Goal: Information Seeking & Learning: Learn about a topic

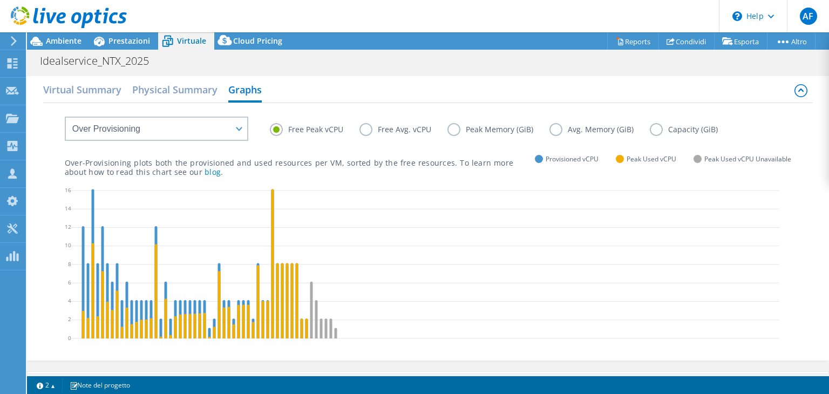
select select "Over Provisioning"
select select "EUFrankfurt"
select select "EUR"
click at [369, 129] on label "Free Avg. vCPU" at bounding box center [404, 129] width 88 height 13
click at [0, 0] on input "Free Avg. vCPU" at bounding box center [0, 0] width 0 height 0
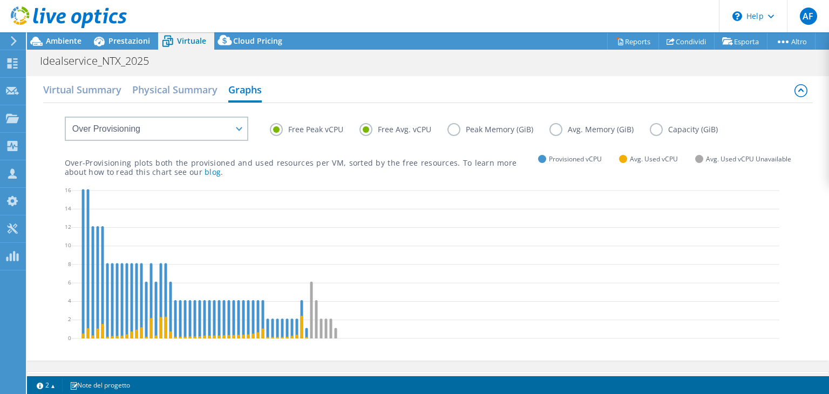
click at [279, 132] on label "Free Peak vCPU" at bounding box center [315, 129] width 90 height 13
click at [0, 0] on input "Free Peak vCPU" at bounding box center [0, 0] width 0 height 0
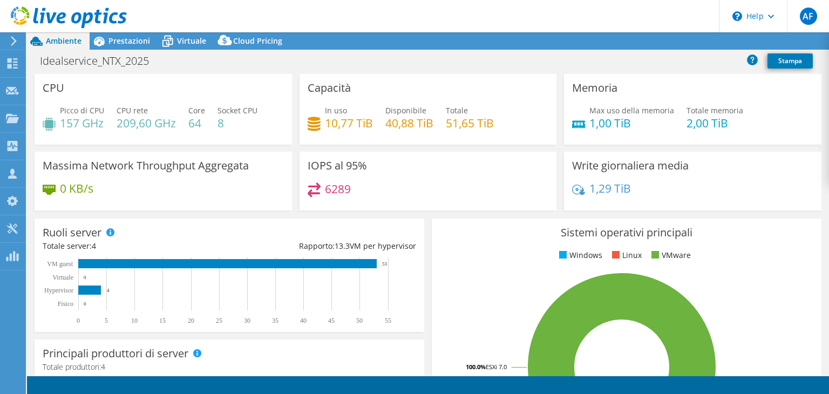
select select "EUFrankfurt"
click at [133, 43] on span "Prestazioni" at bounding box center [130, 41] width 42 height 10
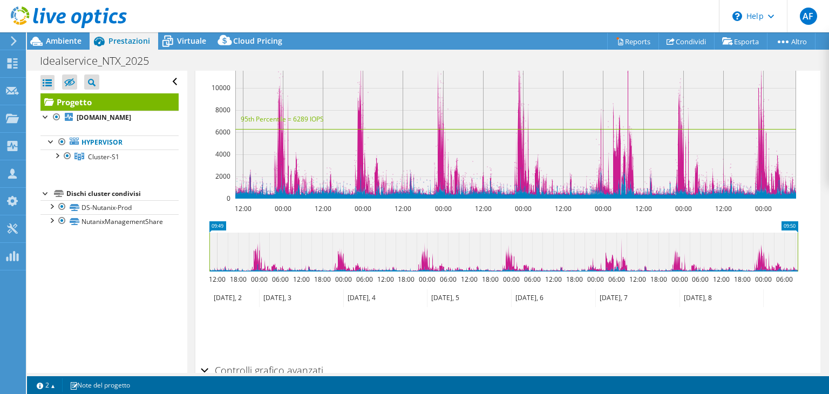
scroll to position [216, 0]
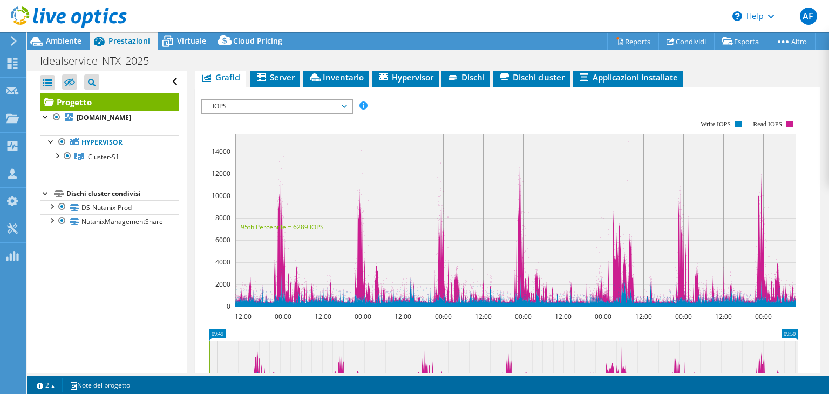
click at [338, 101] on span "IOPS" at bounding box center [276, 106] width 139 height 13
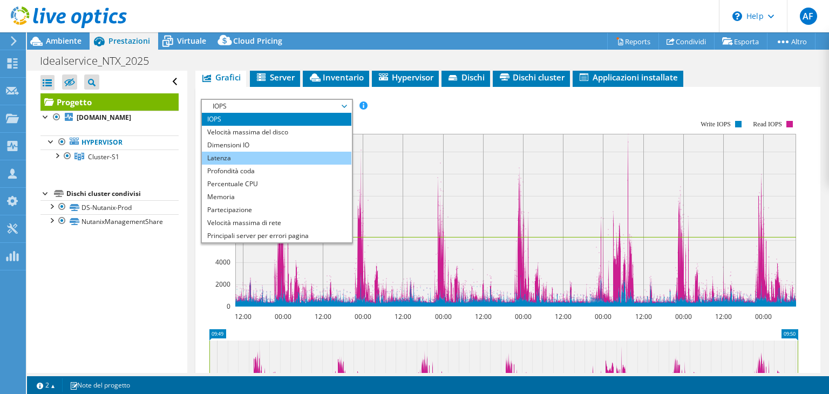
click at [307, 154] on li "Latenza" at bounding box center [277, 158] width 150 height 13
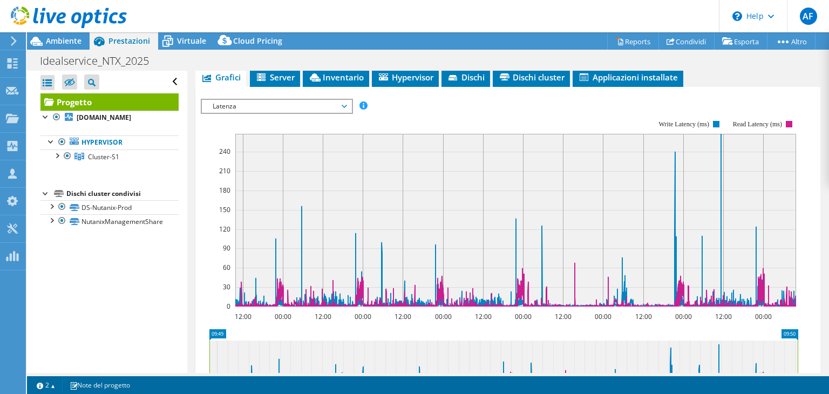
scroll to position [270, 0]
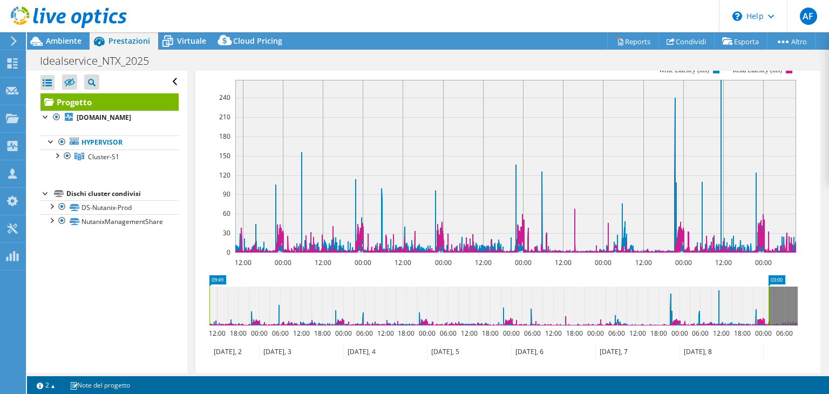
drag, startPoint x: 798, startPoint y: 277, endPoint x: 769, endPoint y: 279, distance: 29.2
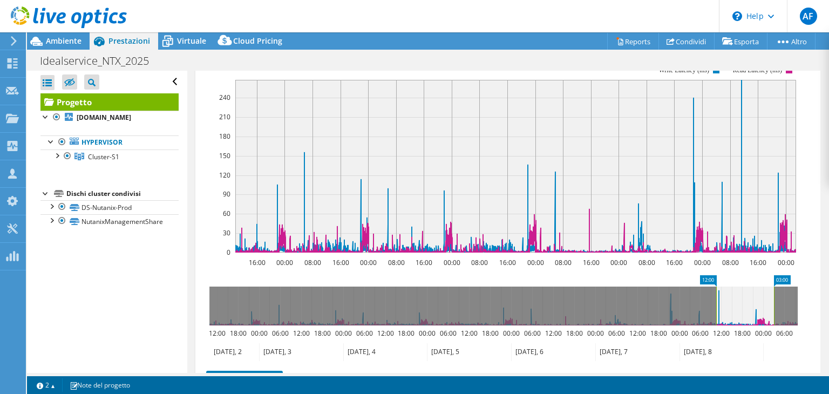
drag, startPoint x: 217, startPoint y: 276, endPoint x: 724, endPoint y: 268, distance: 507.0
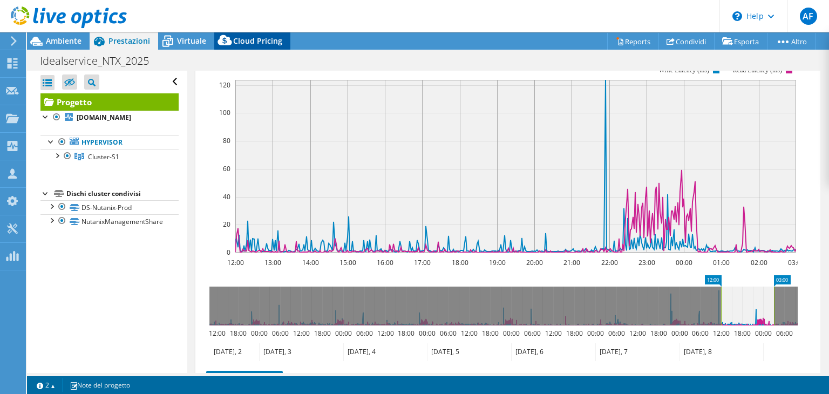
click at [256, 41] on span "Cloud Pricing" at bounding box center [257, 41] width 49 height 10
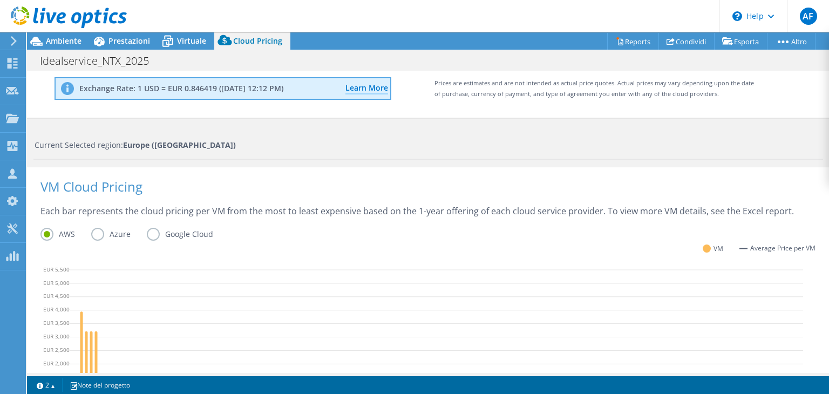
scroll to position [162, 0]
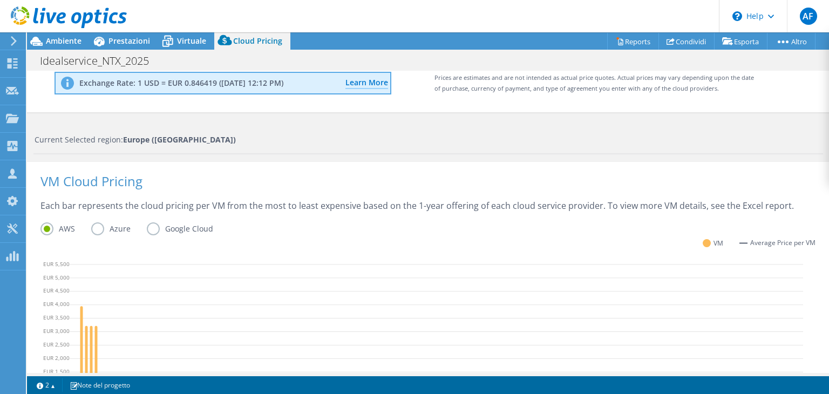
click at [97, 233] on label "Azure" at bounding box center [119, 228] width 56 height 13
click at [0, 0] on input "Azure" at bounding box center [0, 0] width 0 height 0
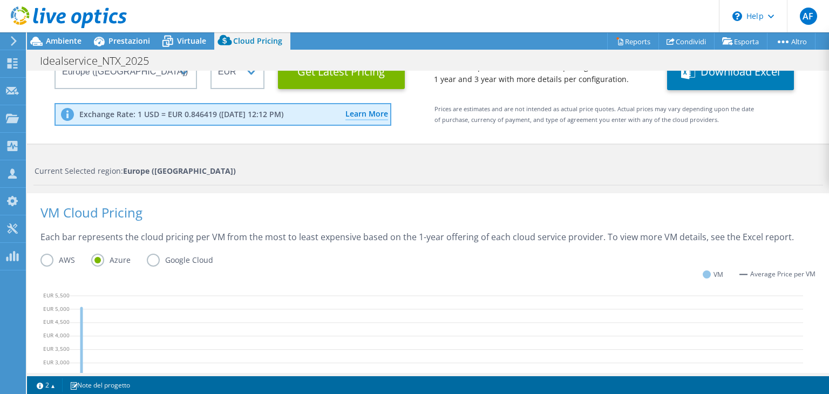
scroll to position [108, 0]
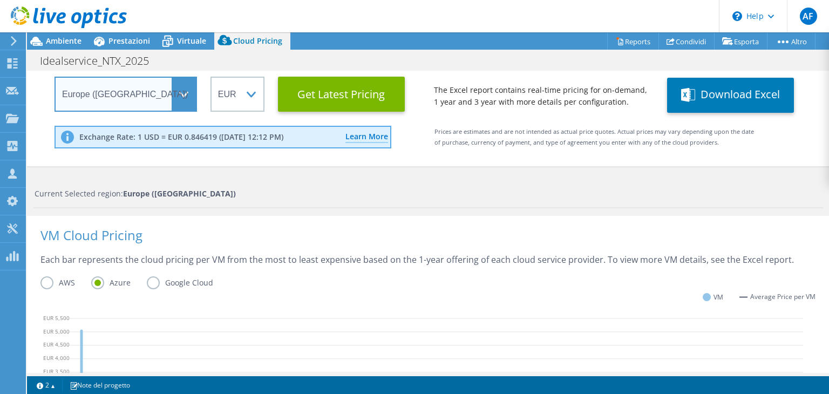
click at [179, 89] on select "Select a Region Asia Pacific (Hong Kong) Asia Pacific (Mumbai) Asia Pacific (Se…" at bounding box center [126, 94] width 143 height 35
click at [55, 77] on select "Select a Region Asia Pacific (Hong Kong) Asia Pacific (Mumbai) Asia Pacific (Se…" at bounding box center [126, 94] width 143 height 35
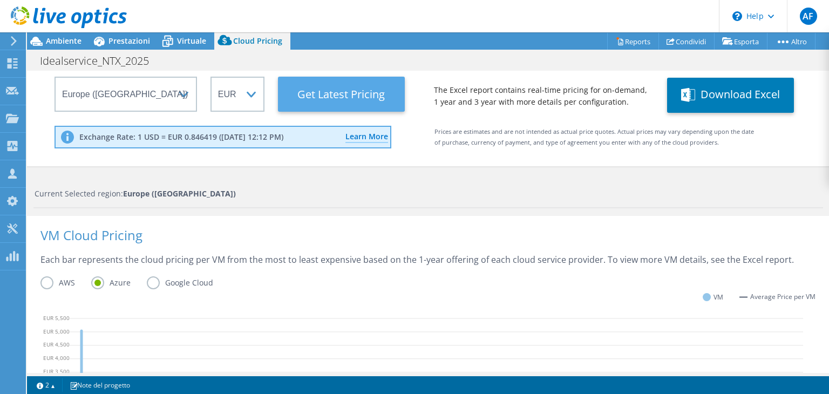
click at [358, 96] on Latest "Get Latest Pricing" at bounding box center [341, 94] width 127 height 35
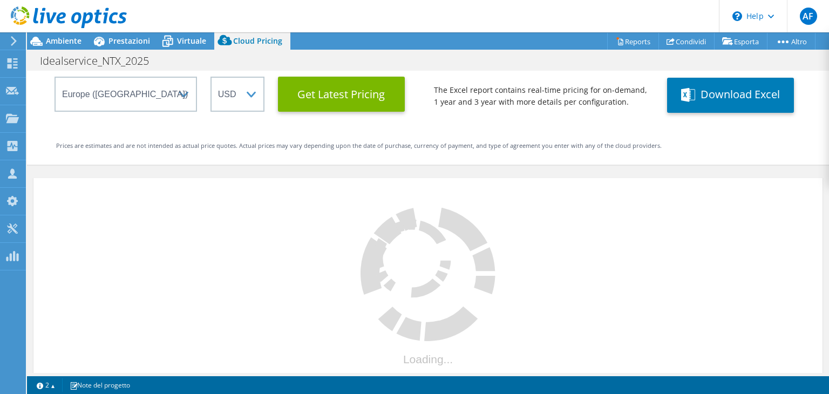
select select "EUR"
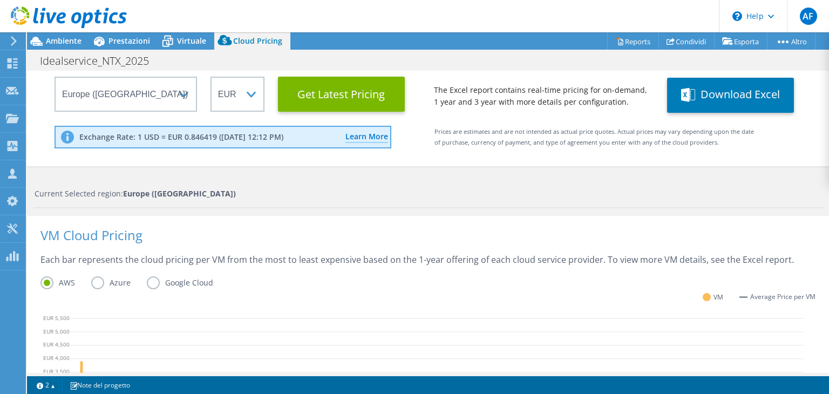
click at [101, 287] on label "Azure" at bounding box center [119, 282] width 56 height 13
click at [0, 0] on input "Azure" at bounding box center [0, 0] width 0 height 0
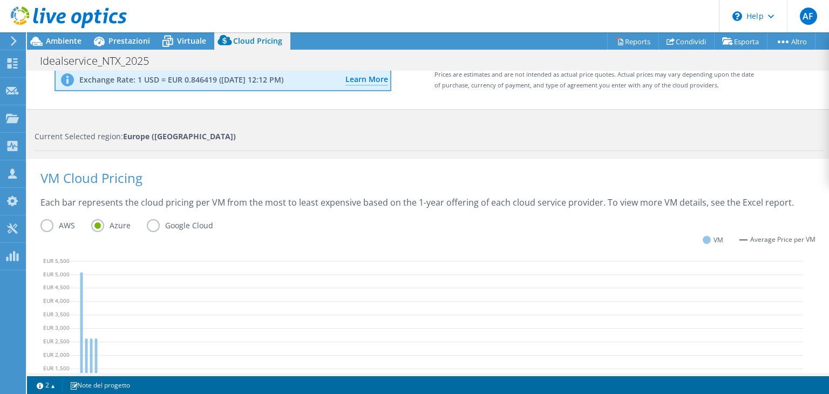
scroll to position [57, 0]
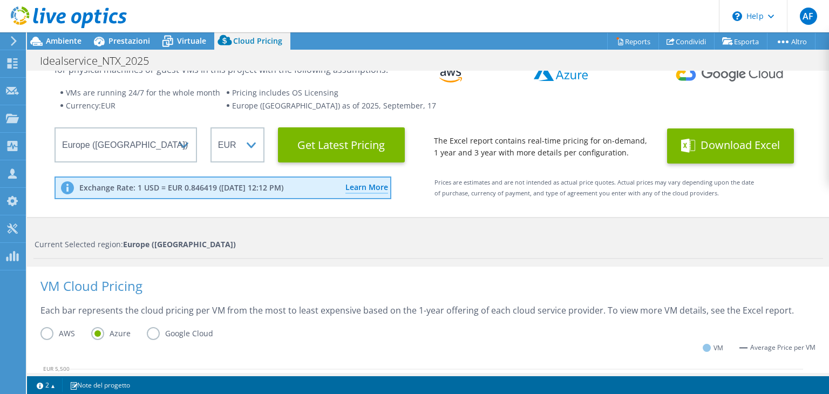
click at [761, 140] on button "Download Excel" at bounding box center [730, 145] width 127 height 35
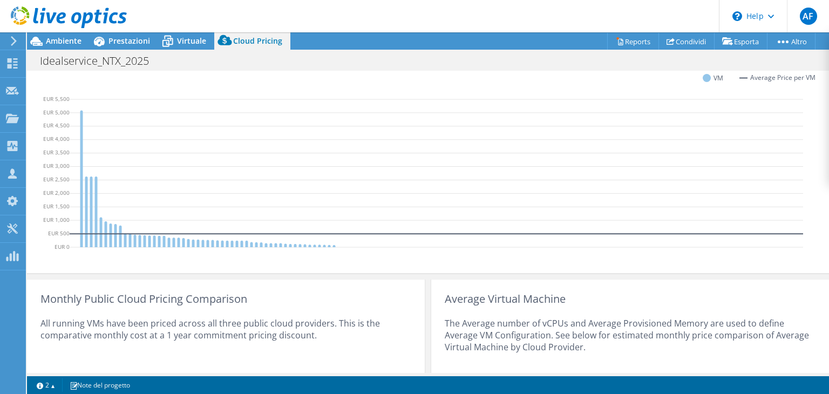
scroll to position [435, 0]
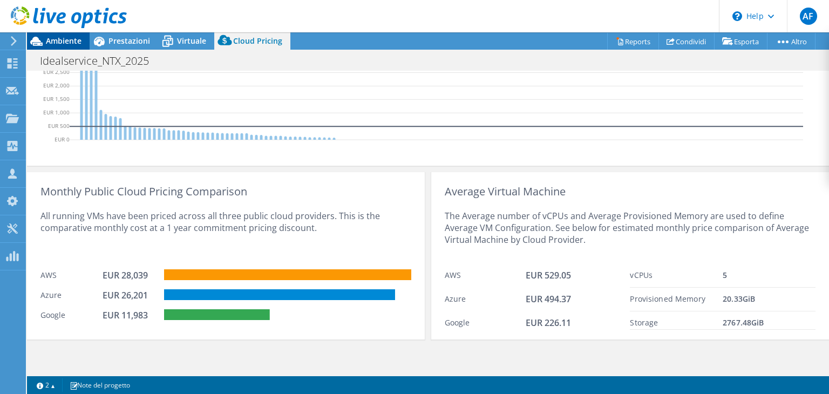
click at [48, 40] on span "Ambiente" at bounding box center [64, 41] width 36 height 10
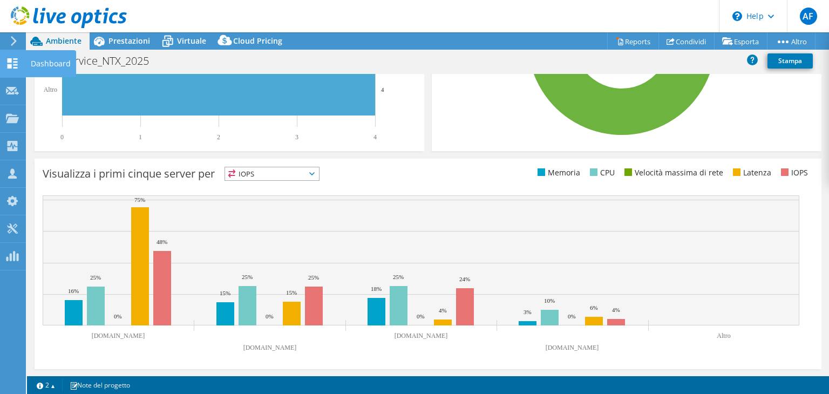
click at [36, 62] on div "Dashboard" at bounding box center [50, 63] width 51 height 27
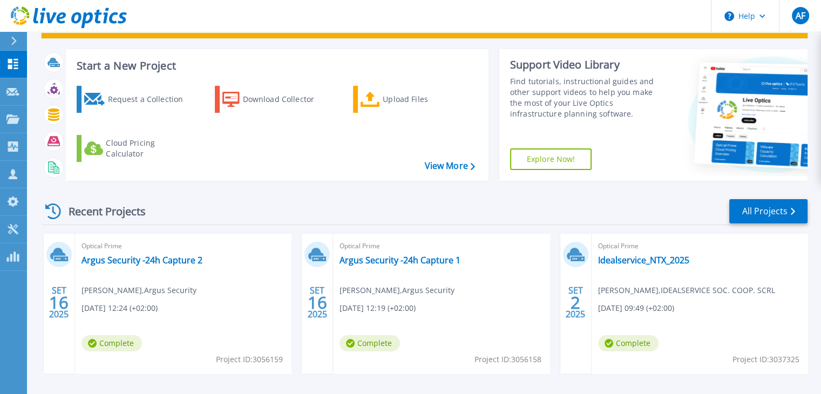
scroll to position [108, 0]
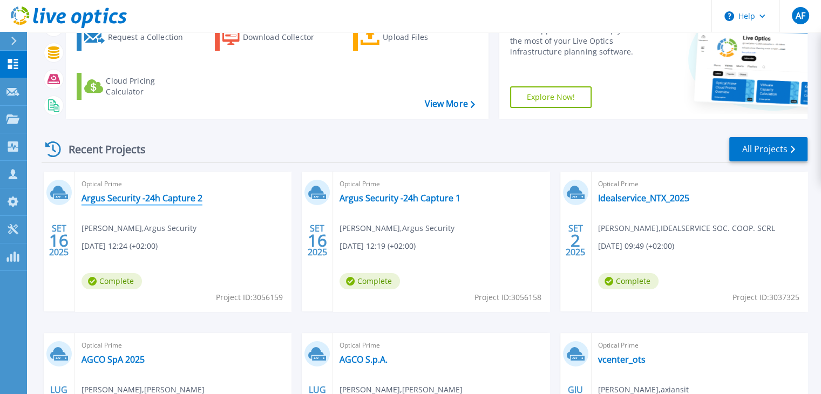
click at [165, 194] on link "Argus Security -24h Capture 2" at bounding box center [142, 198] width 121 height 11
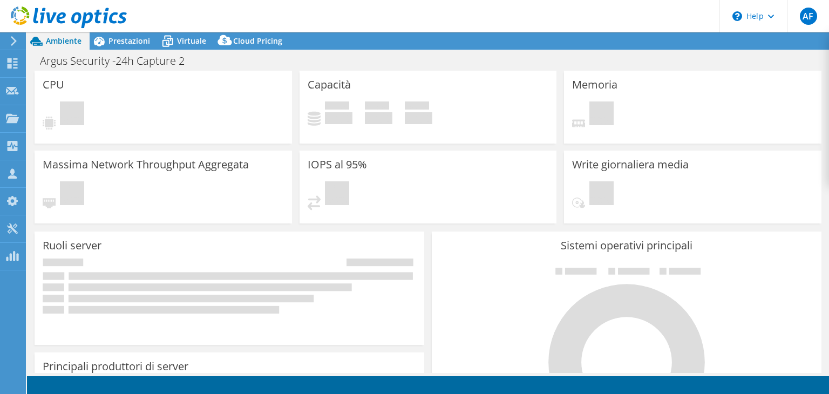
select select "USD"
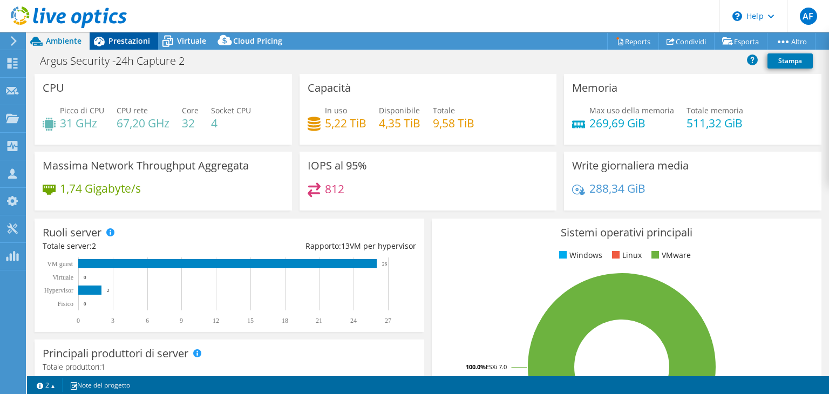
click at [134, 44] on span "Prestazioni" at bounding box center [130, 41] width 42 height 10
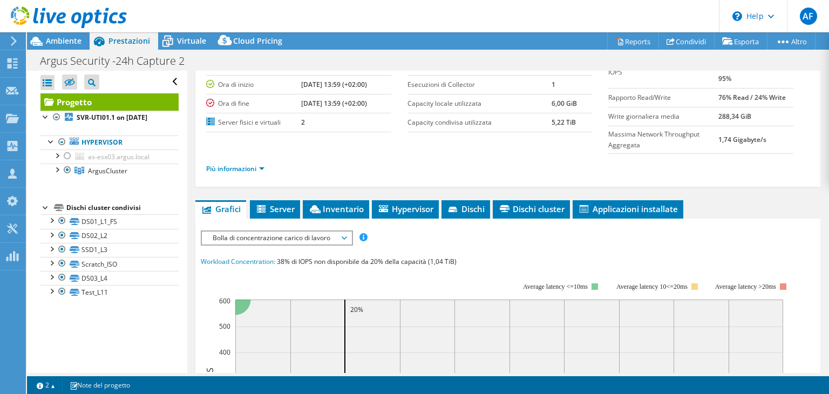
scroll to position [108, 0]
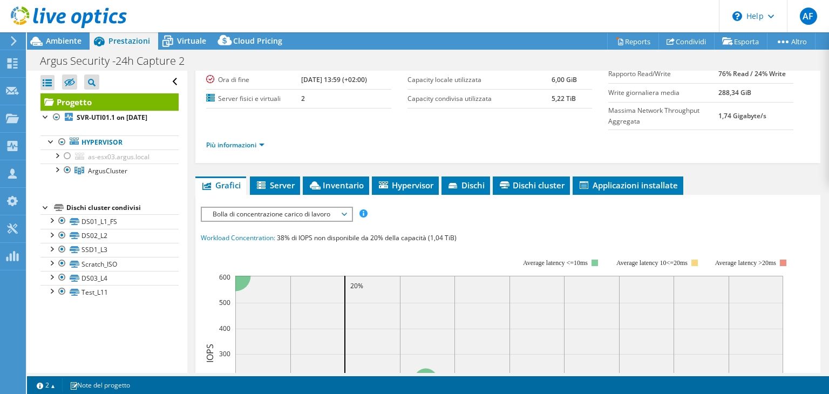
click at [346, 215] on span "Bolla di concentrazione carico di lavoro" at bounding box center [276, 214] width 139 height 13
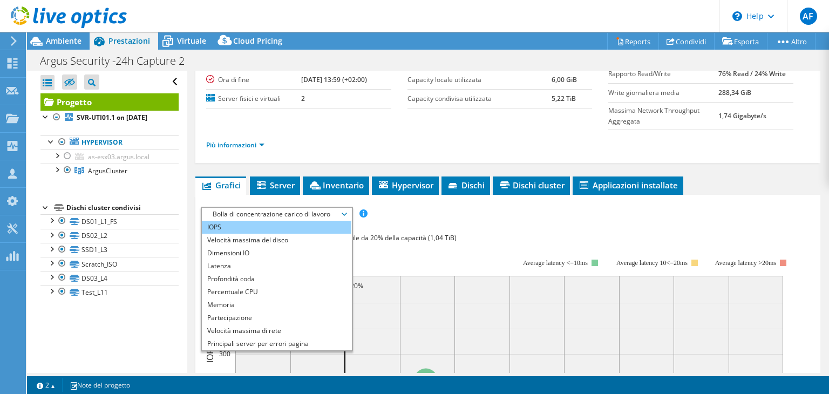
click at [299, 222] on li "IOPS" at bounding box center [277, 227] width 150 height 13
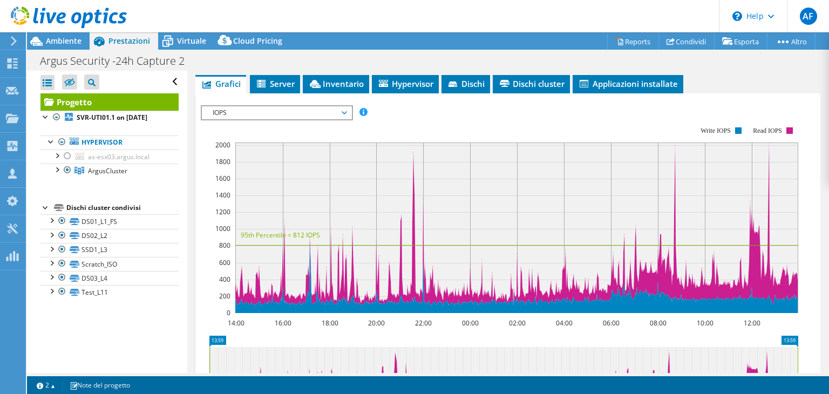
scroll to position [216, 0]
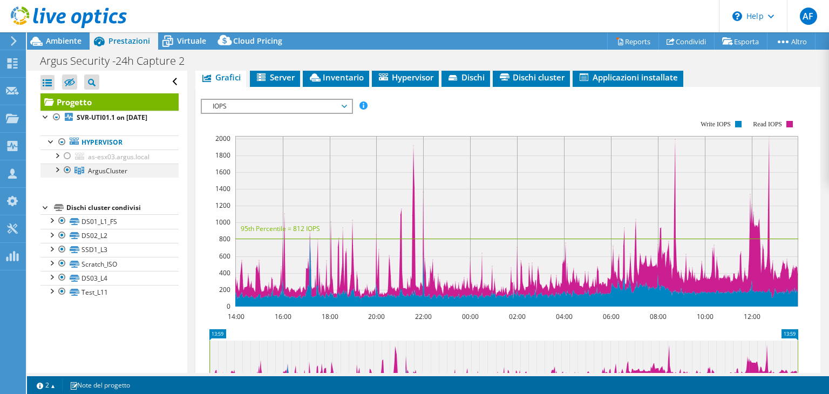
click at [58, 174] on div at bounding box center [56, 169] width 11 height 11
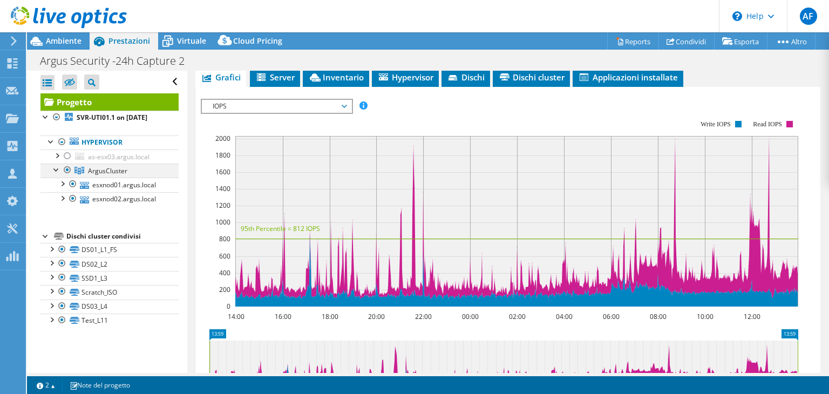
click at [58, 174] on div at bounding box center [56, 169] width 11 height 11
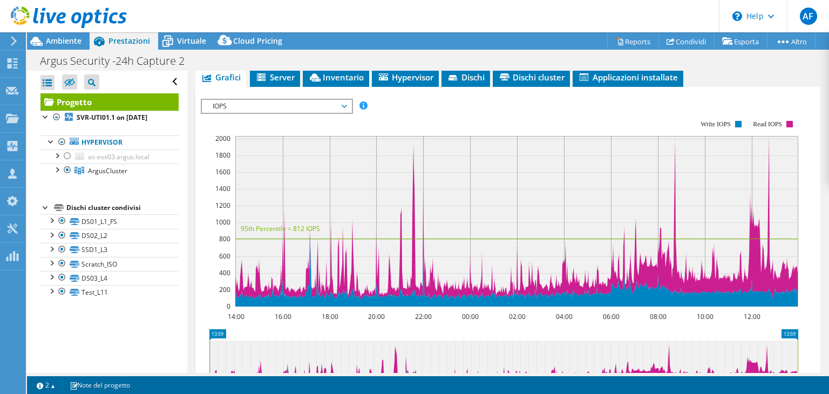
click at [340, 108] on span "IOPS" at bounding box center [276, 106] width 139 height 13
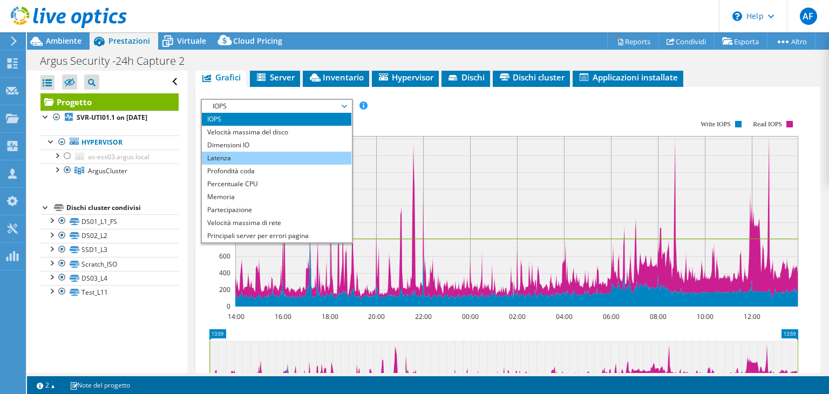
click at [294, 152] on li "Latenza" at bounding box center [277, 158] width 150 height 13
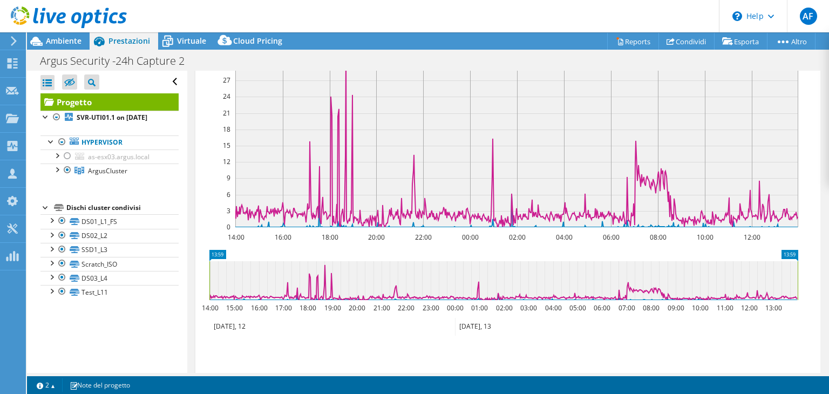
scroll to position [378, 0]
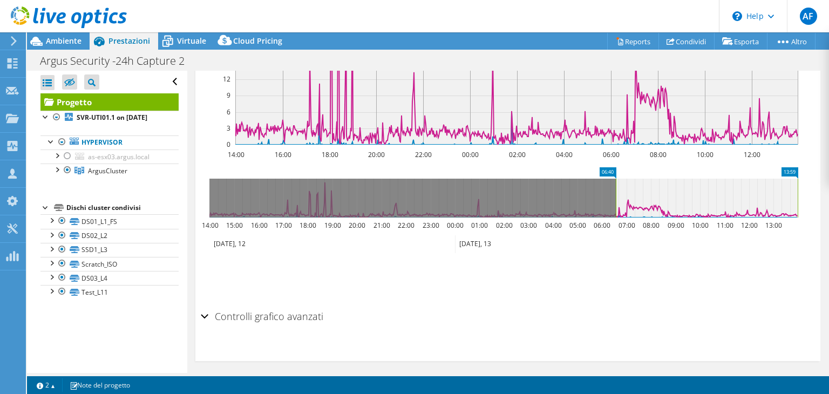
drag, startPoint x: 215, startPoint y: 166, endPoint x: 622, endPoint y: 186, distance: 407.0
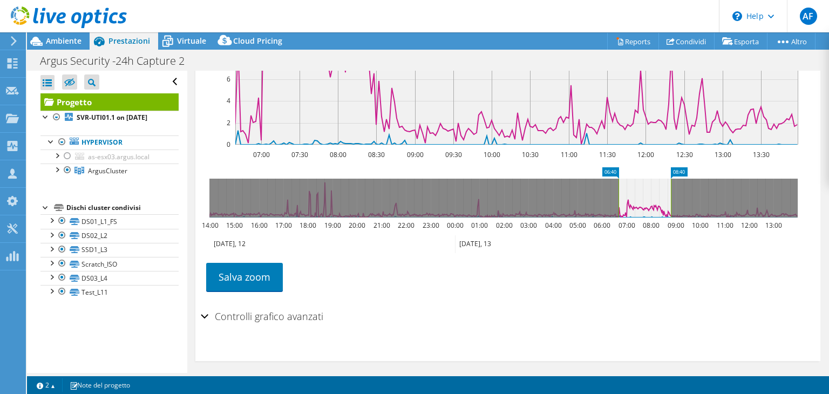
drag, startPoint x: 788, startPoint y: 170, endPoint x: 661, endPoint y: 177, distance: 127.1
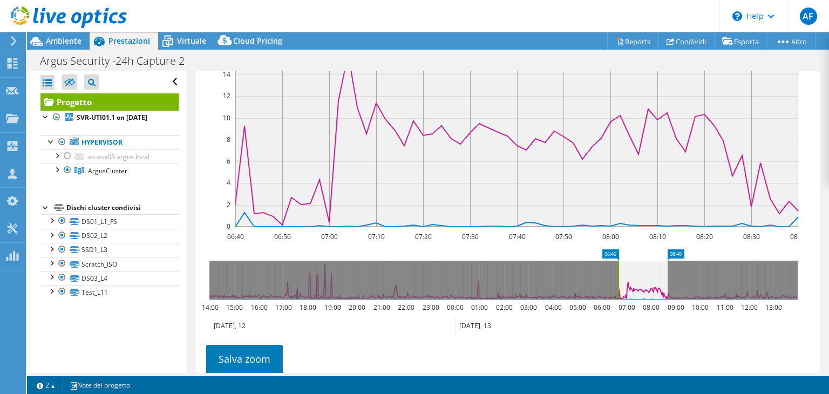
scroll to position [270, 0]
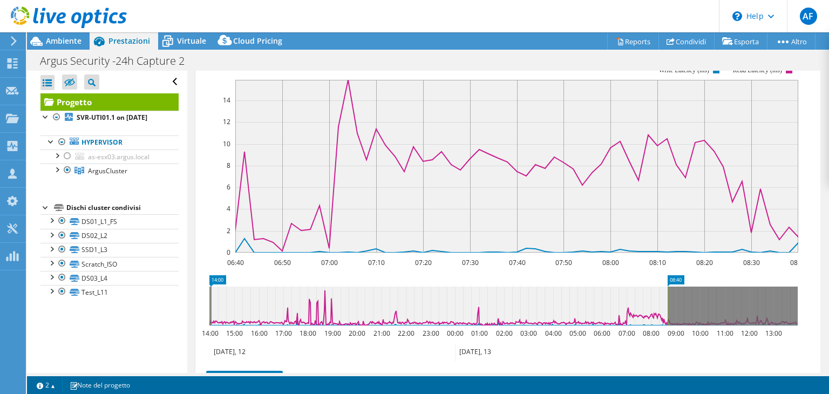
drag, startPoint x: 613, startPoint y: 276, endPoint x: 206, endPoint y: 288, distance: 407.8
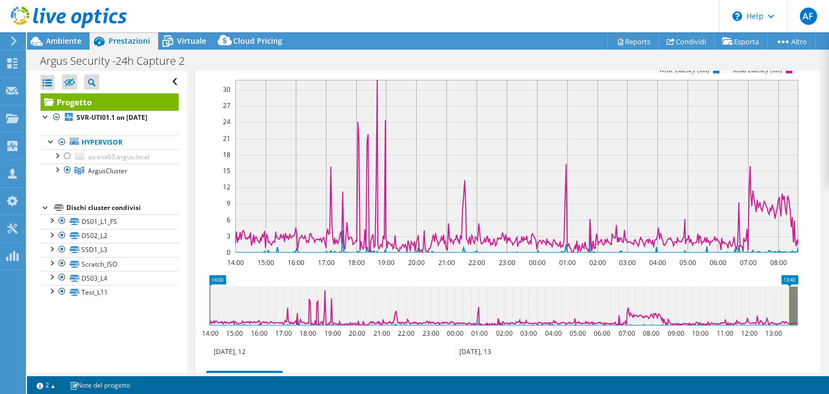
drag, startPoint x: 676, startPoint y: 278, endPoint x: 800, endPoint y: 280, distance: 123.7
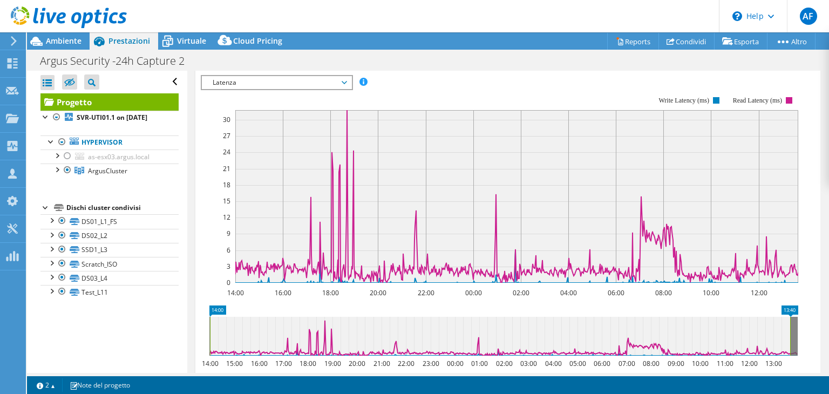
scroll to position [216, 0]
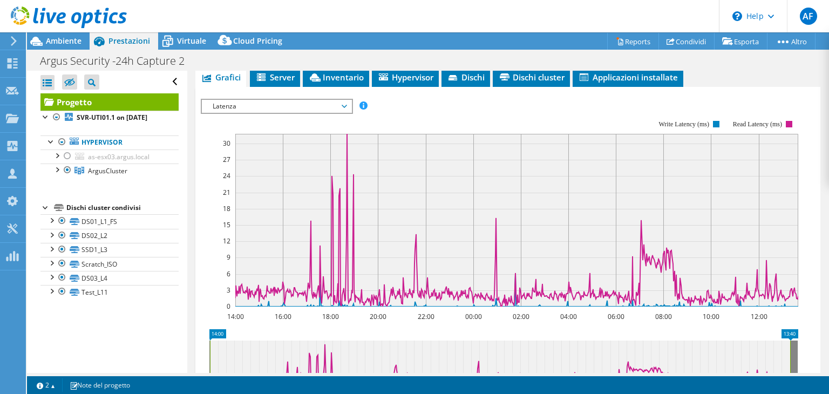
click at [303, 101] on span "Latenza" at bounding box center [276, 106] width 139 height 13
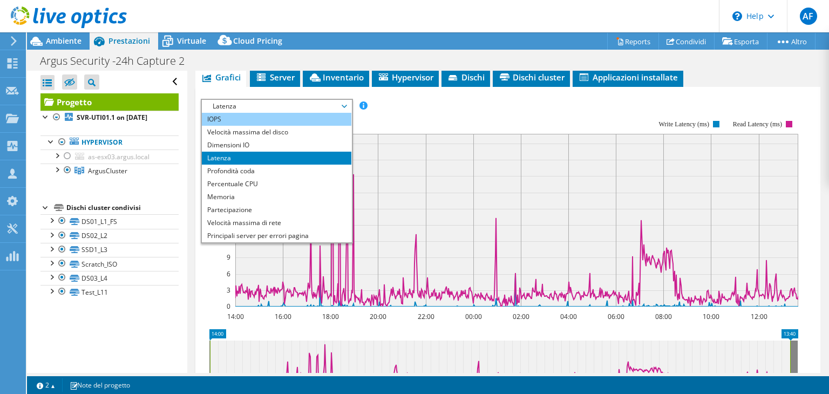
click at [301, 114] on li "IOPS" at bounding box center [277, 119] width 150 height 13
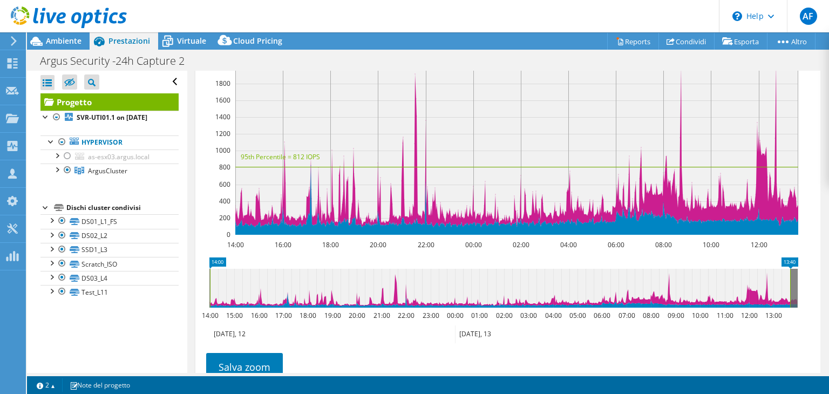
scroll to position [270, 0]
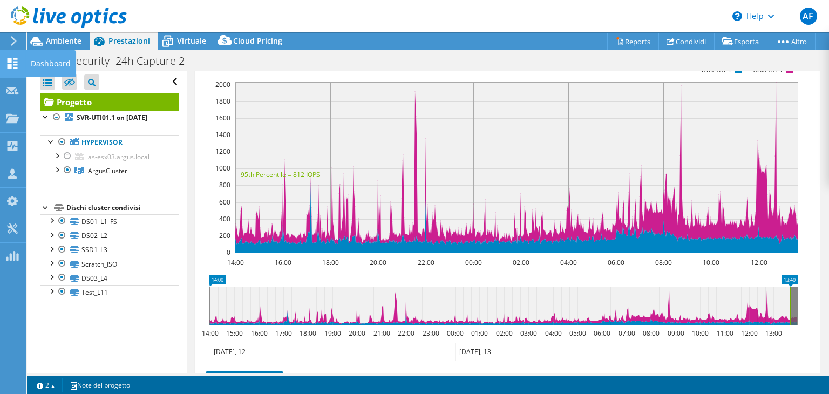
click at [39, 63] on div "Dashboard" at bounding box center [50, 63] width 51 height 27
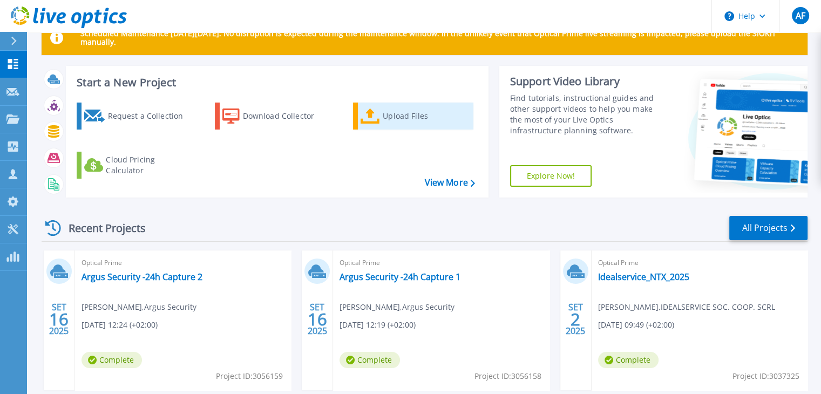
scroll to position [54, 0]
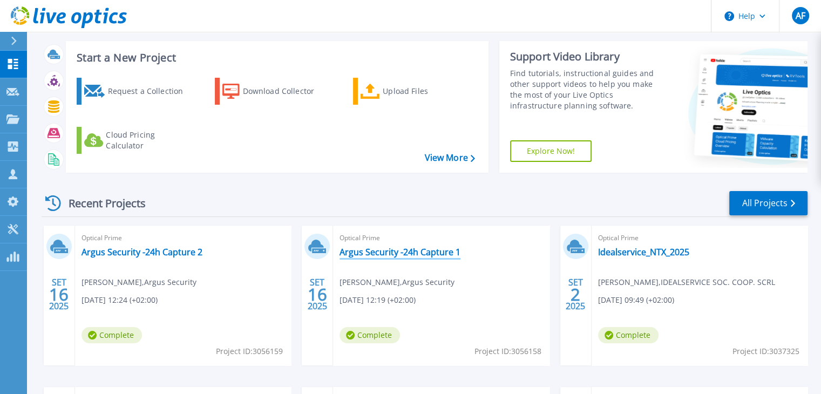
click at [391, 256] on link "Argus Security -24h Capture 1" at bounding box center [400, 252] width 121 height 11
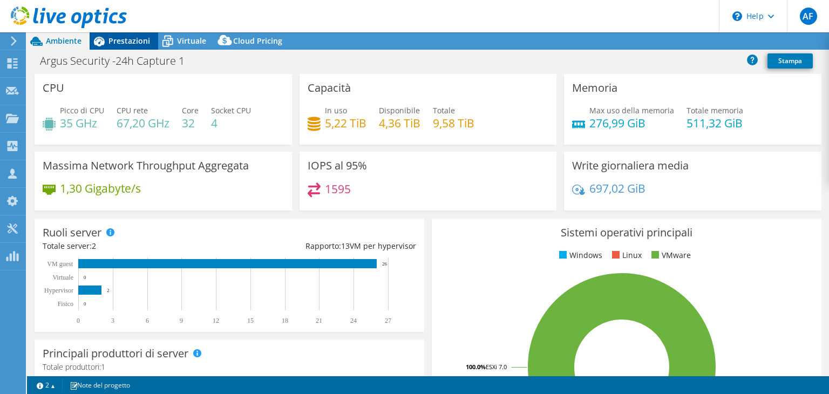
select select "USD"
click at [131, 45] on span "Prestazioni" at bounding box center [130, 41] width 42 height 10
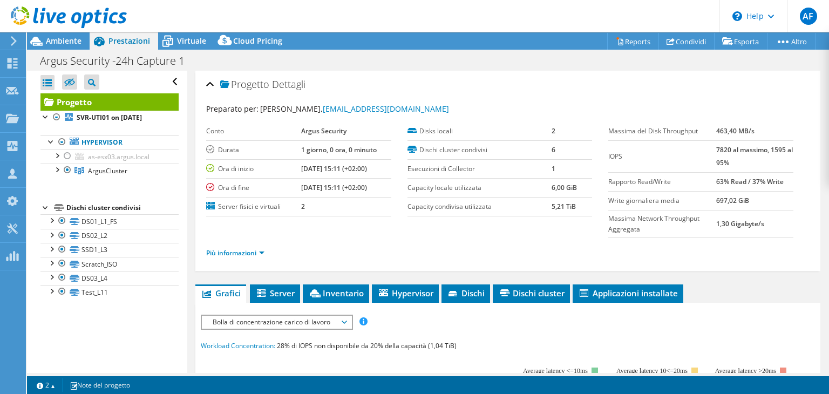
scroll to position [162, 0]
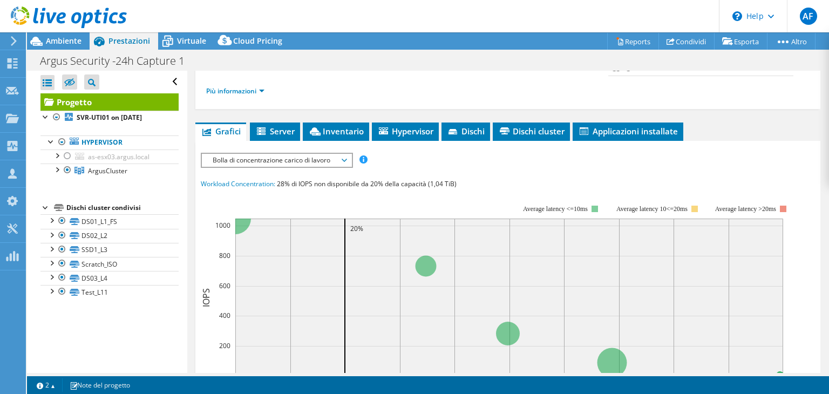
click at [322, 157] on span "Bolla di concentrazione carico di lavoro" at bounding box center [276, 160] width 139 height 13
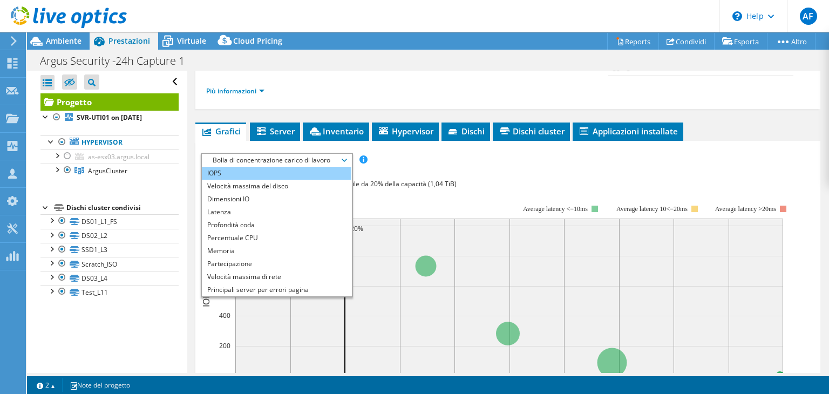
click at [256, 172] on li "IOPS" at bounding box center [277, 173] width 150 height 13
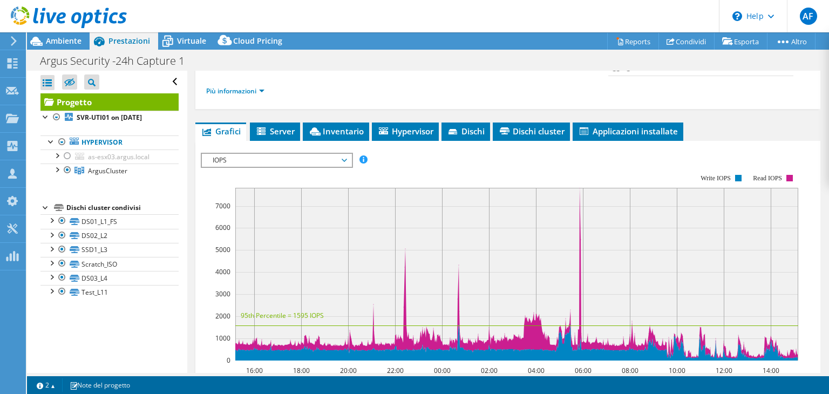
click at [350, 157] on span "IOPS" at bounding box center [277, 160] width 150 height 13
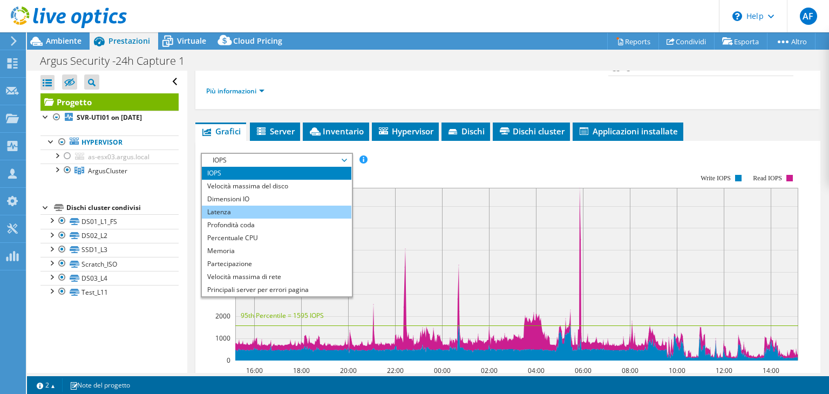
click at [297, 206] on li "Latenza" at bounding box center [277, 212] width 150 height 13
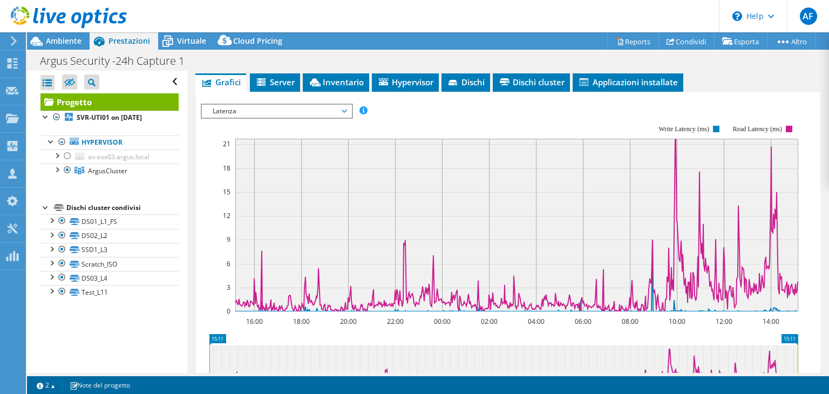
scroll to position [270, 0]
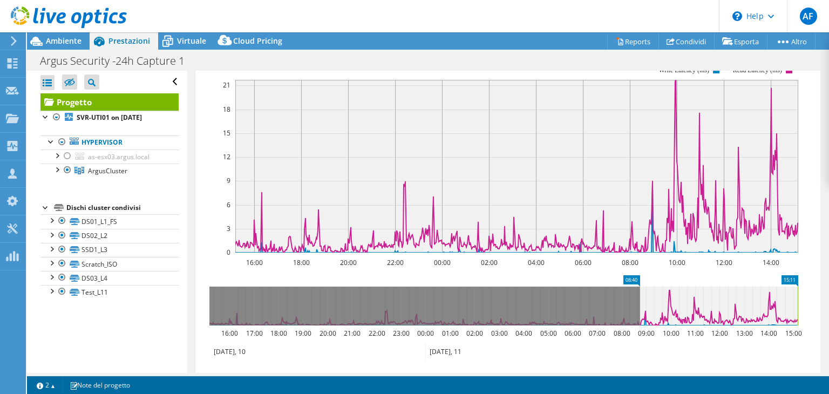
drag, startPoint x: 219, startPoint y: 280, endPoint x: 649, endPoint y: 285, distance: 430.3
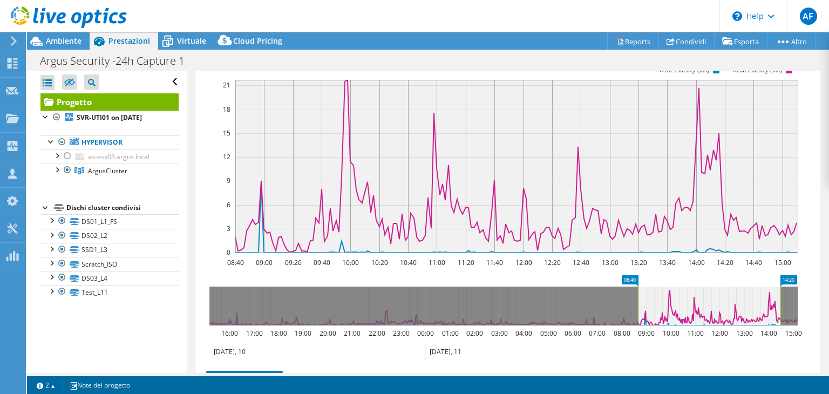
drag, startPoint x: 793, startPoint y: 274, endPoint x: 775, endPoint y: 275, distance: 17.3
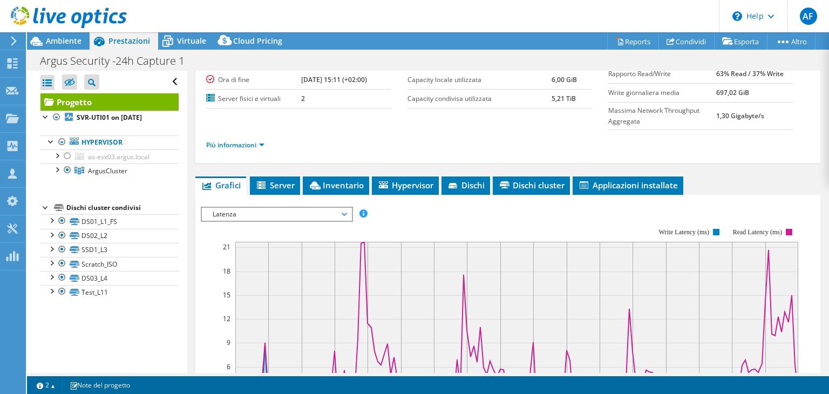
scroll to position [0, 0]
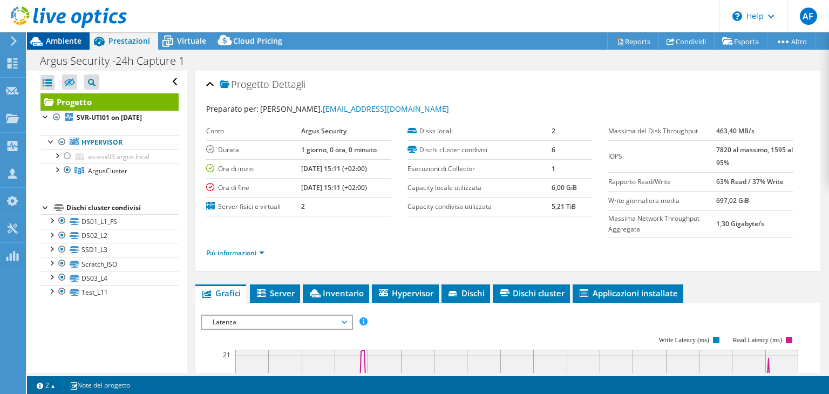
click at [70, 39] on span "Ambiente" at bounding box center [64, 41] width 36 height 10
